Goal: Find specific page/section: Find specific page/section

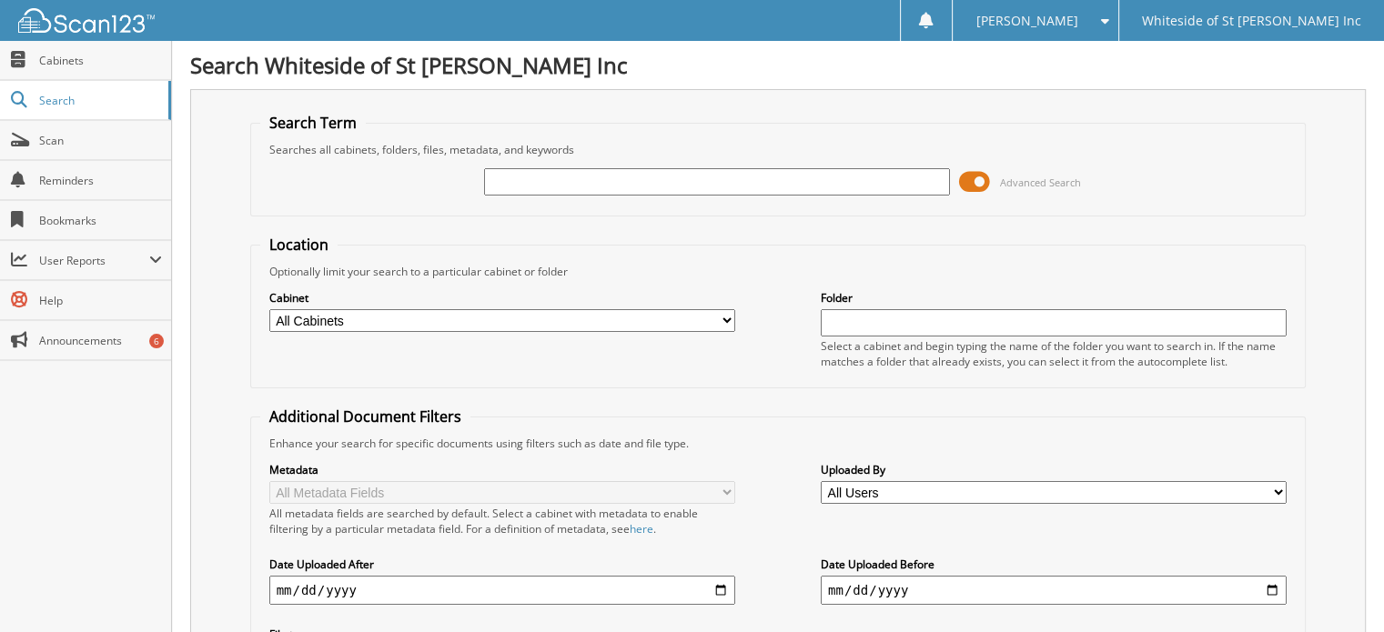
click at [498, 173] on input "text" at bounding box center [717, 181] width 466 height 27
type input "[PERSON_NAME]"
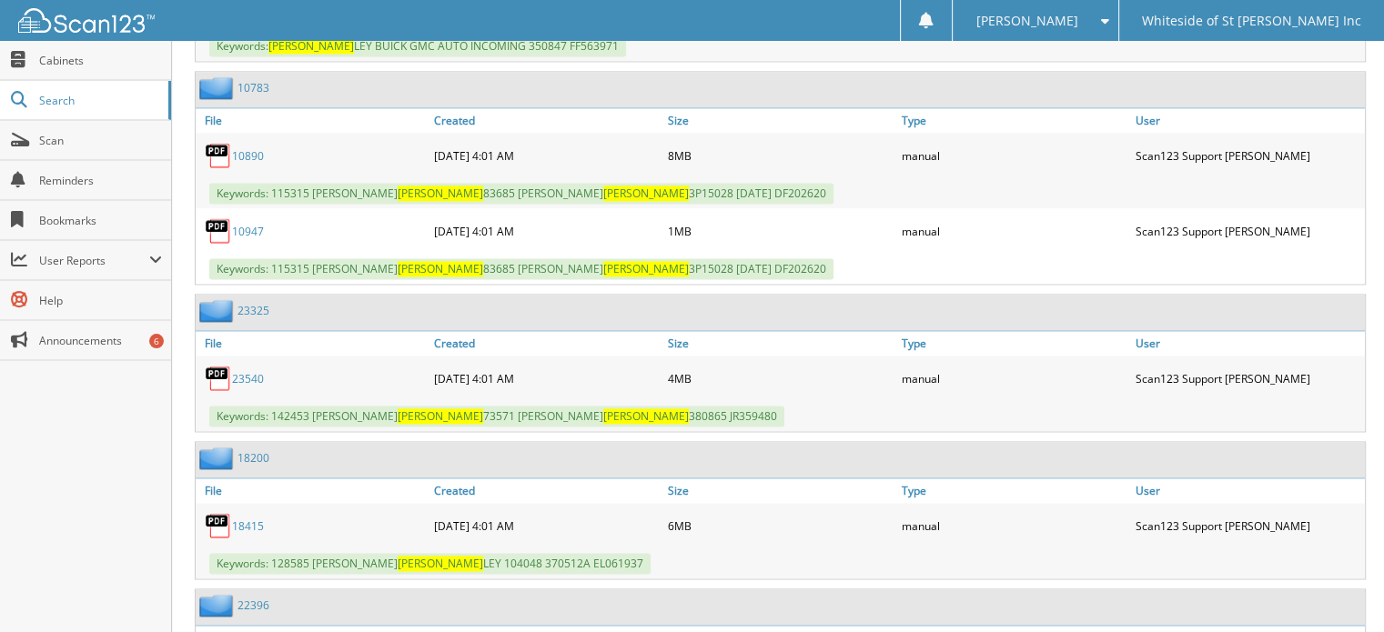
scroll to position [2638, 0]
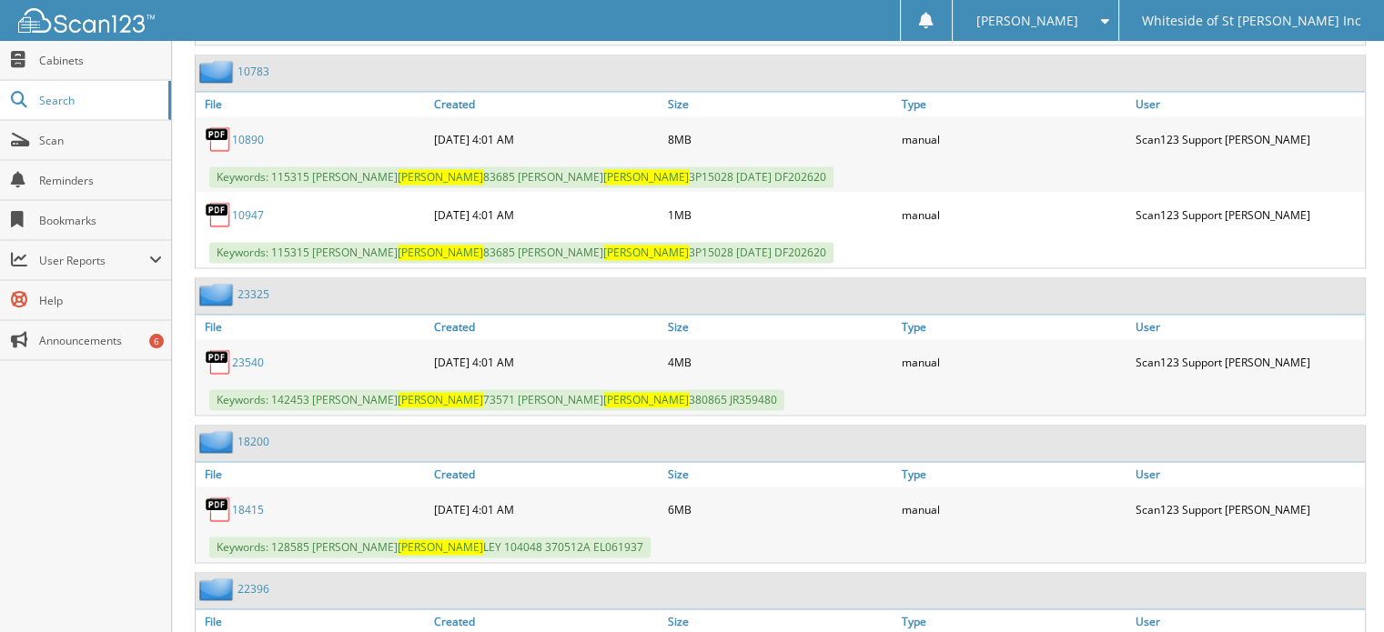
click at [240, 355] on link "23540" at bounding box center [248, 362] width 32 height 15
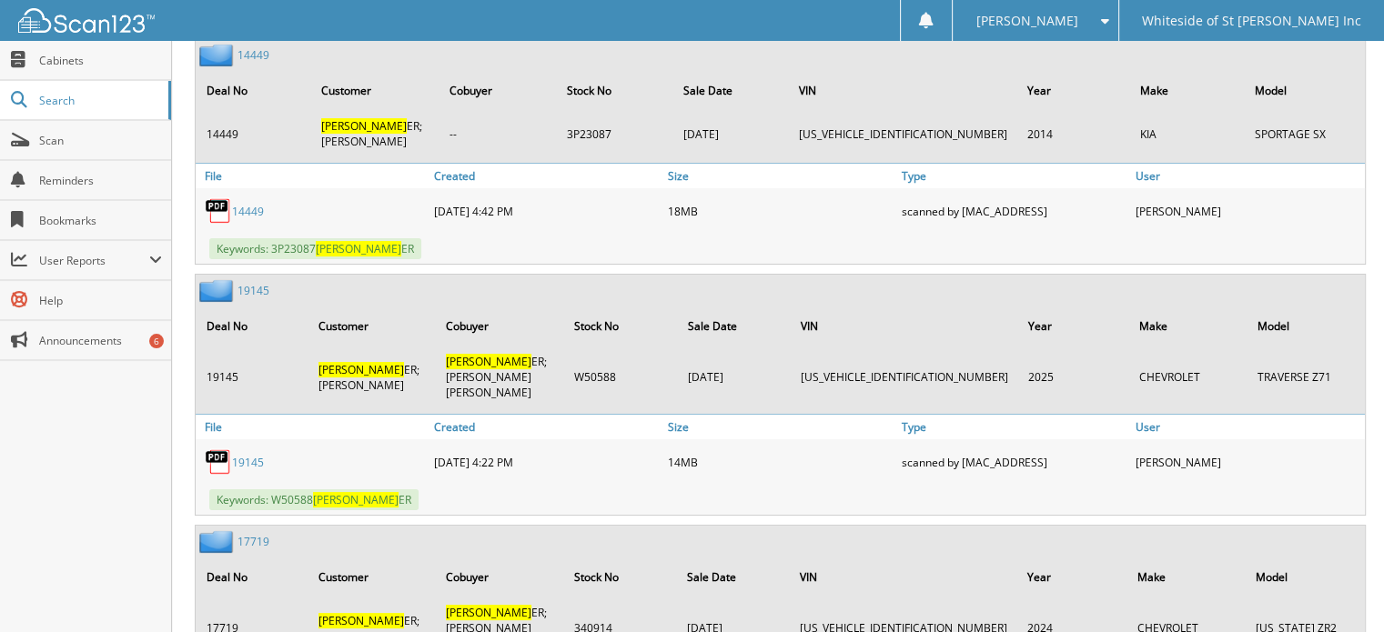
scroll to position [7188, 0]
